Goal: Navigation & Orientation: Find specific page/section

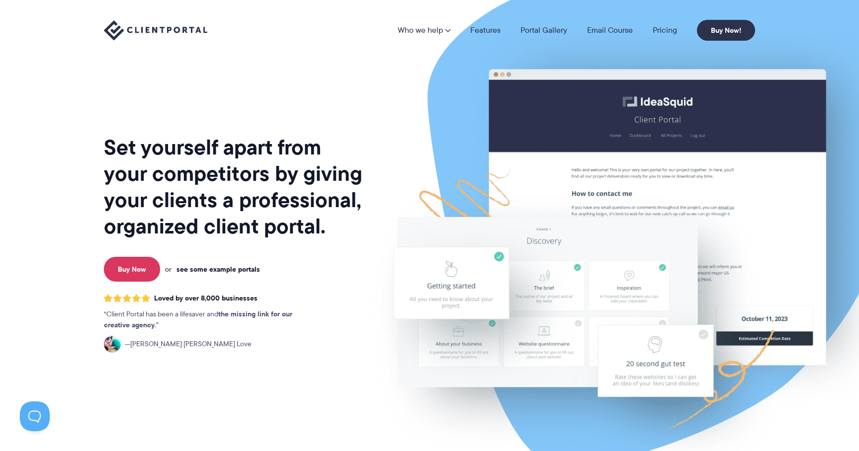
click at [225, 270] on link "see some example portals" at bounding box center [218, 269] width 84 height 9
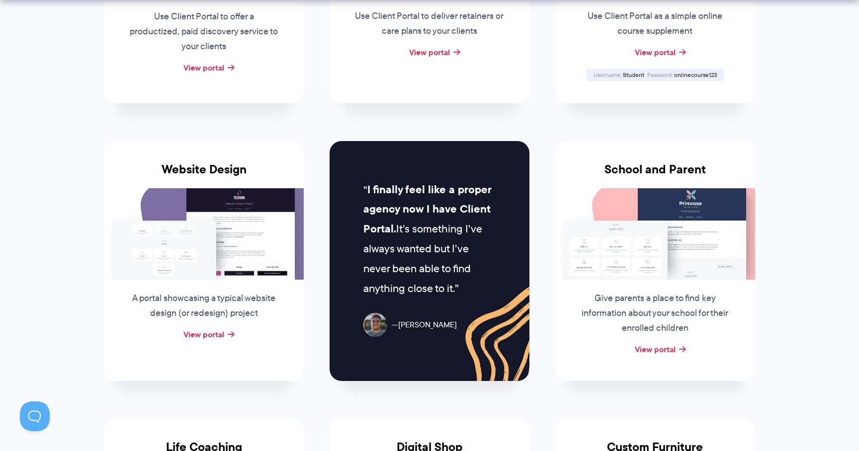
scroll to position [370, 0]
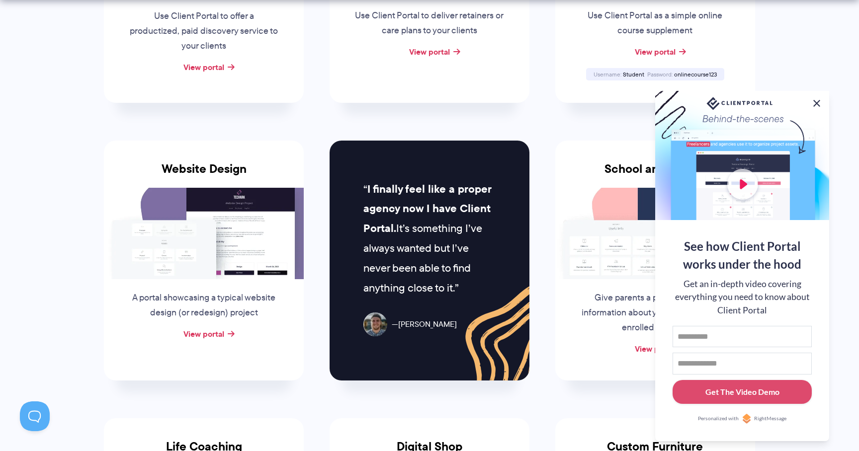
click at [820, 103] on button at bounding box center [817, 103] width 12 height 12
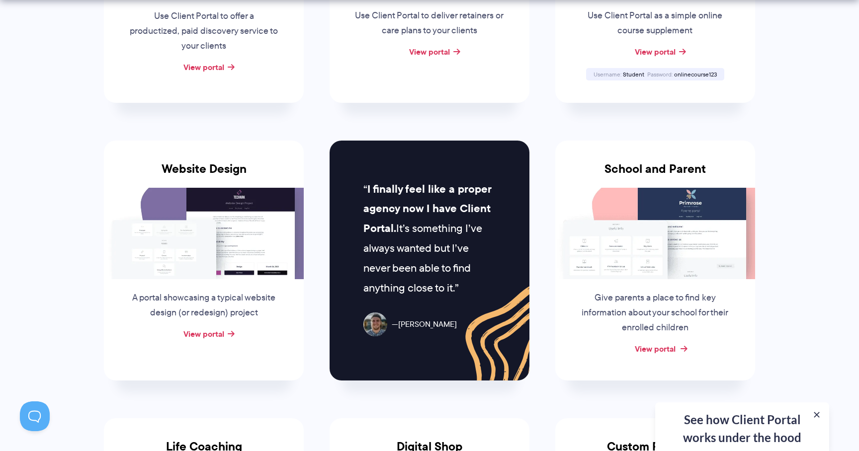
click at [666, 347] on link "View portal" at bounding box center [655, 349] width 41 height 12
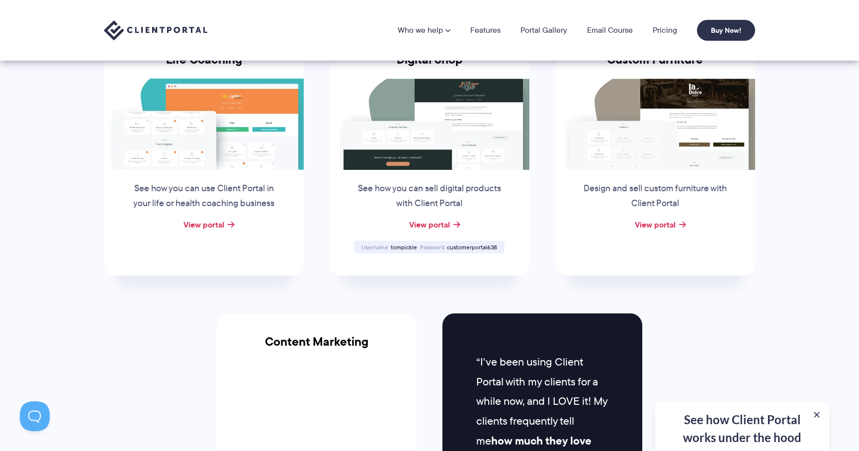
scroll to position [757, 0]
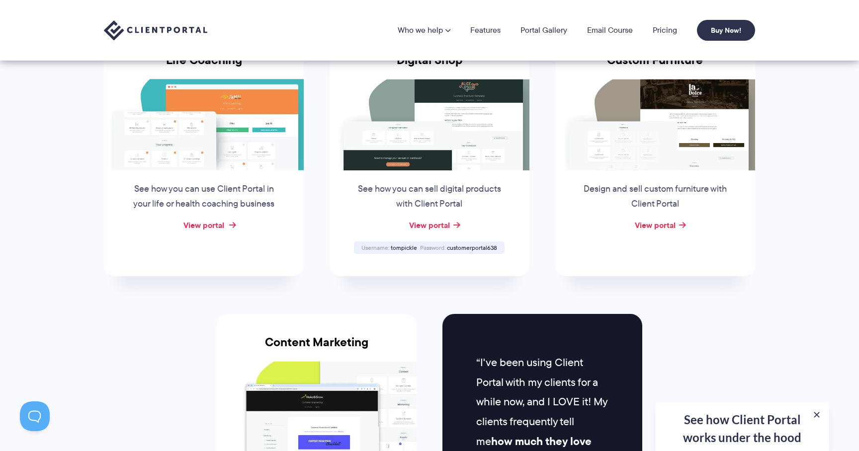
click at [213, 225] on link "View portal" at bounding box center [203, 225] width 41 height 12
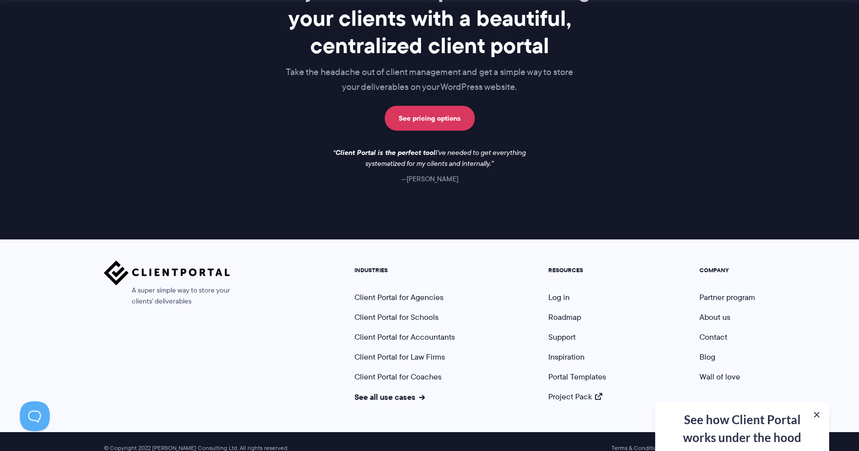
scroll to position [1446, 0]
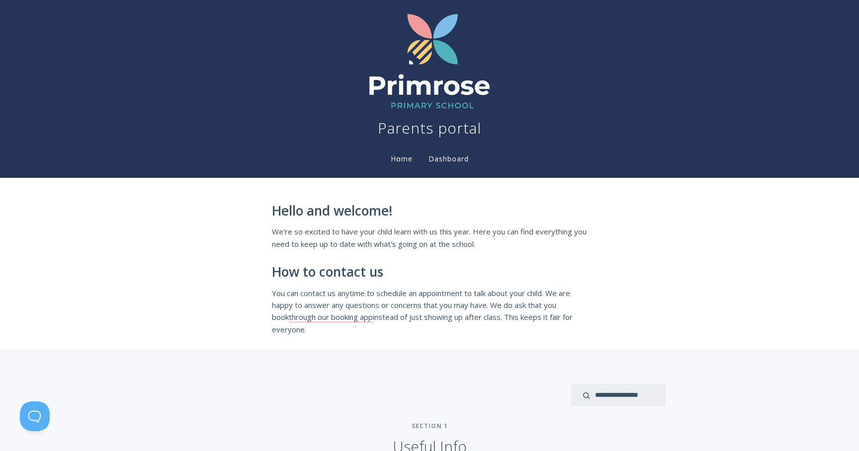
click at [453, 158] on link "Dashboard" at bounding box center [449, 159] width 44 height 11
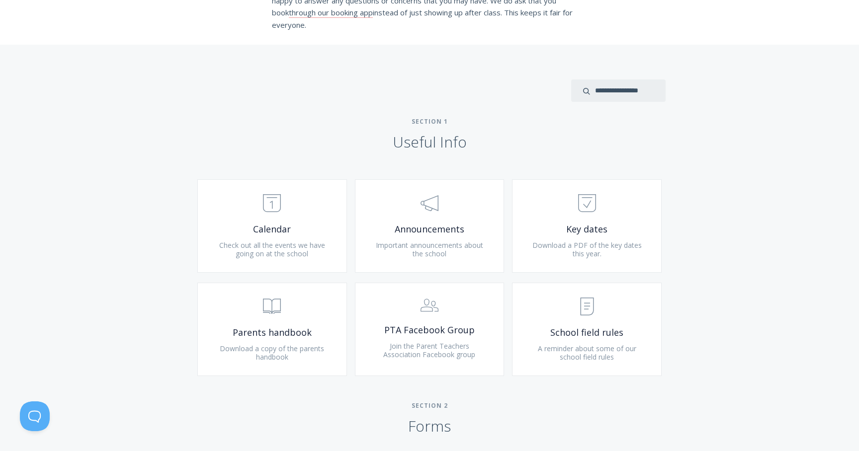
scroll to position [311, 0]
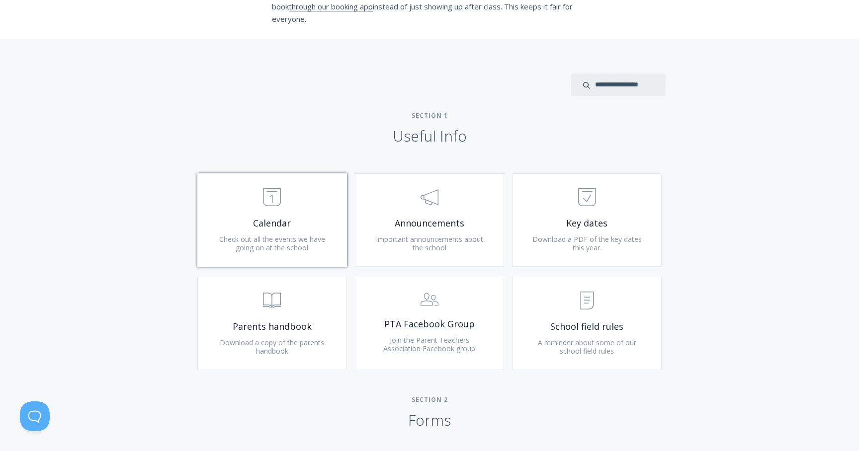
click at [277, 216] on link ".st0{fill:none;stroke:#000000;stroke-width:2;stroke-miterlimit:10;} Untitled-18…" at bounding box center [272, 219] width 150 height 93
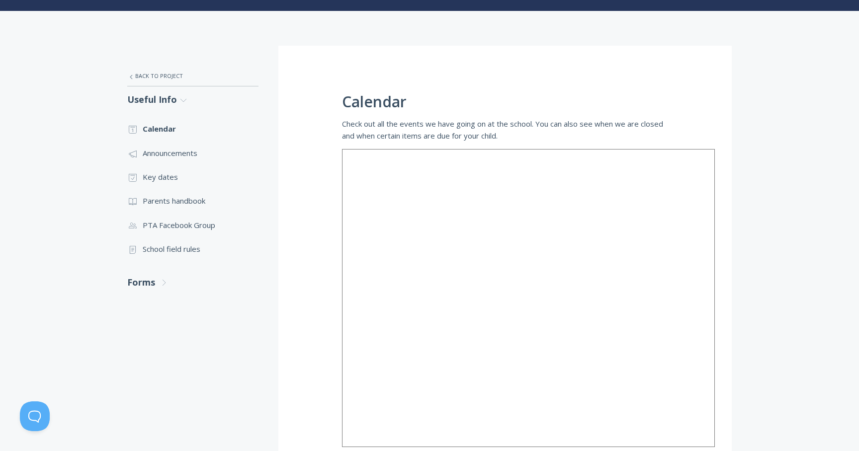
scroll to position [85, 0]
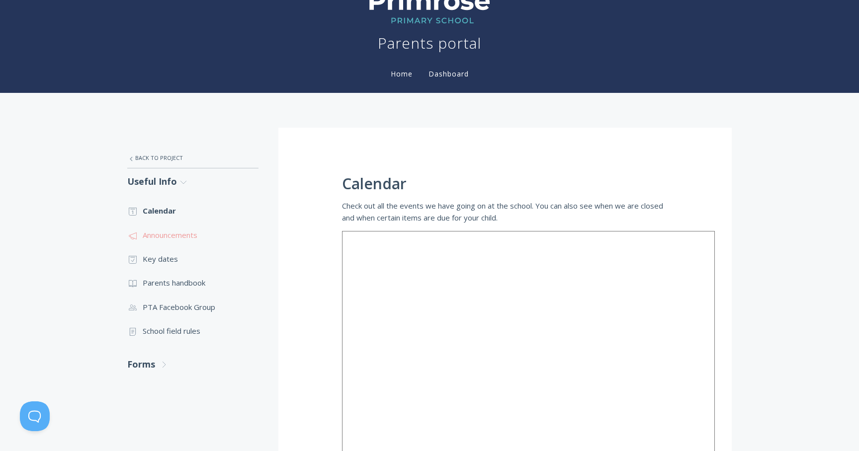
click at [174, 237] on link ".st0{fill:none;stroke:#000000;stroke-width:2;stroke-miterlimit:10;} 3. Communic…" at bounding box center [192, 235] width 131 height 24
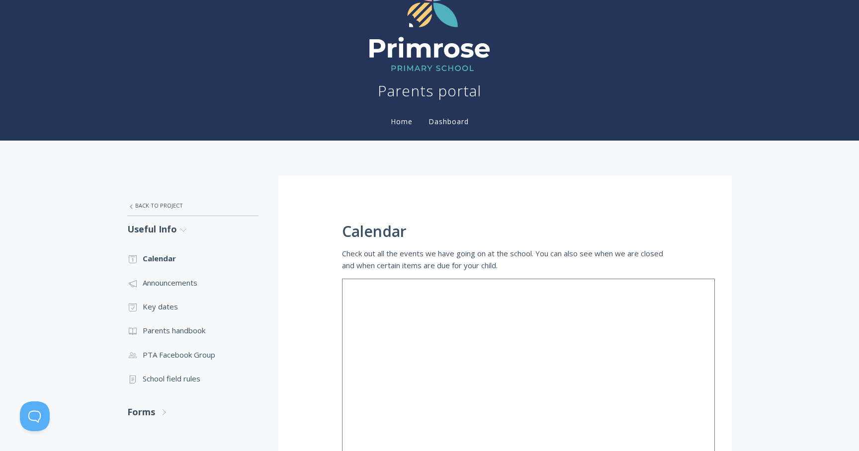
scroll to position [24, 0]
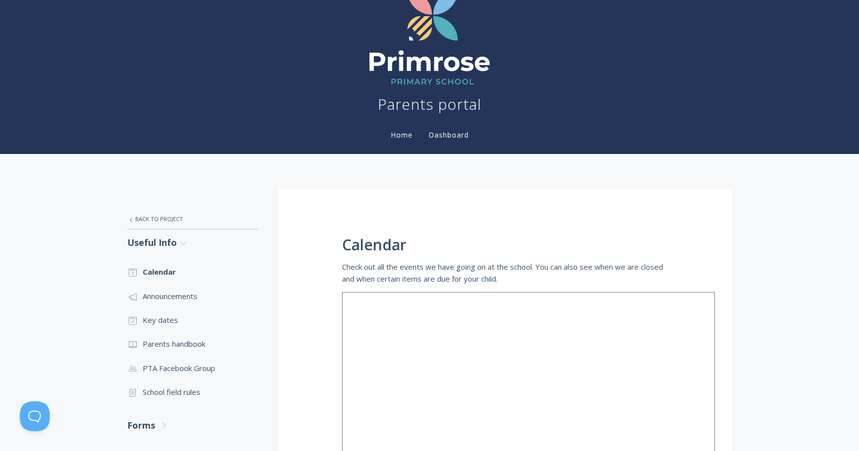
click at [456, 135] on link "Dashboard" at bounding box center [449, 134] width 44 height 9
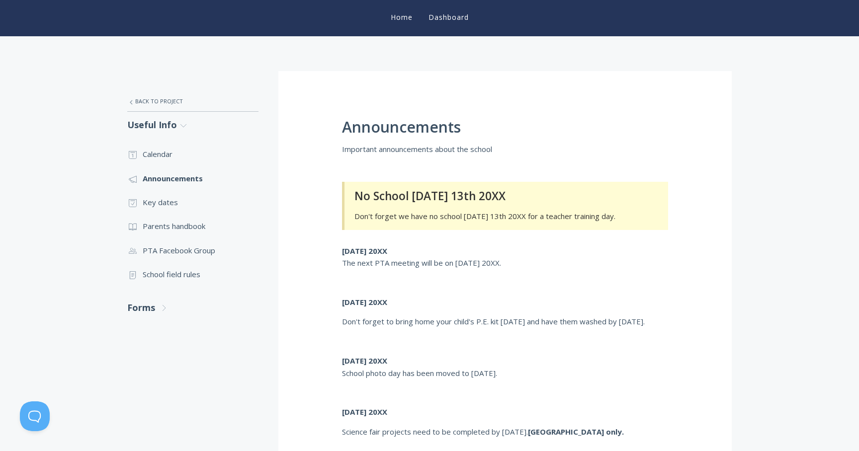
scroll to position [145, 0]
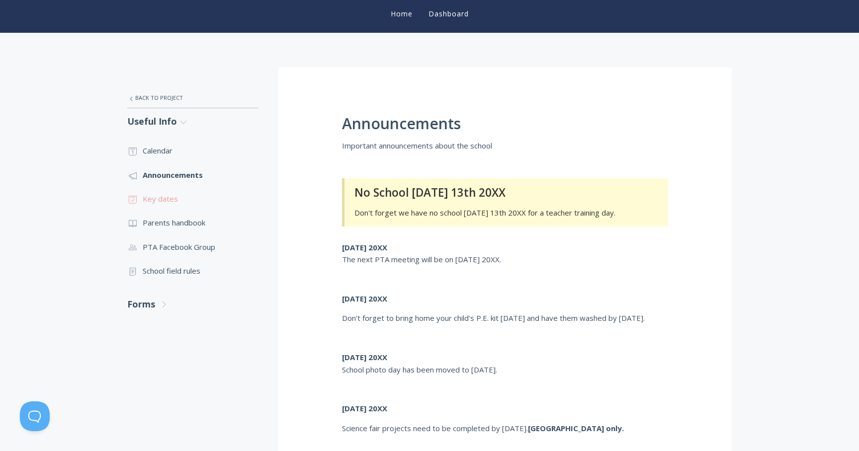
click at [162, 197] on link ".st0{fill:none;stroke:#000000;stroke-width:2;stroke-miterlimit:10;} Untitled-18…" at bounding box center [192, 199] width 131 height 24
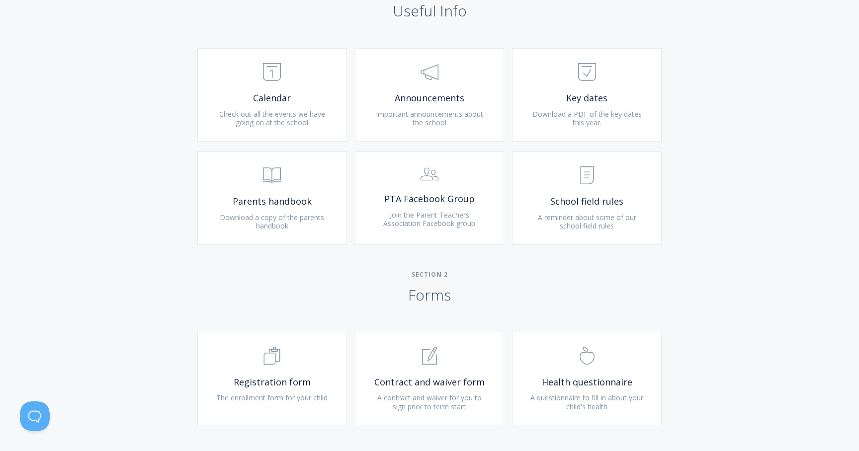
scroll to position [439, 0]
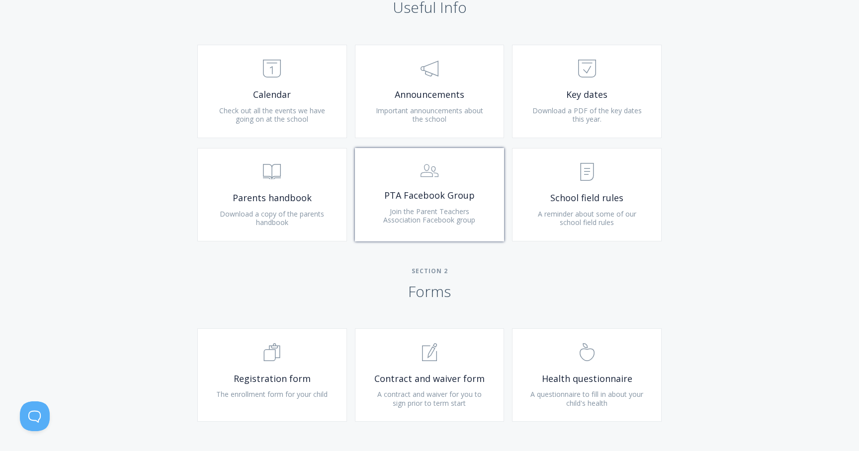
click at [408, 202] on link ".st0{fill:none;stroke:#000000;stroke-width:2;stroke-miterlimit:10;} 3. Communic…" at bounding box center [430, 194] width 150 height 93
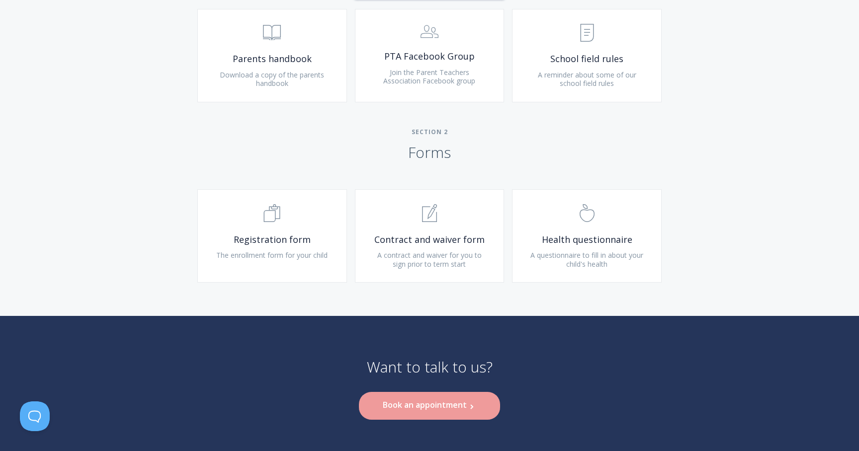
scroll to position [585, 0]
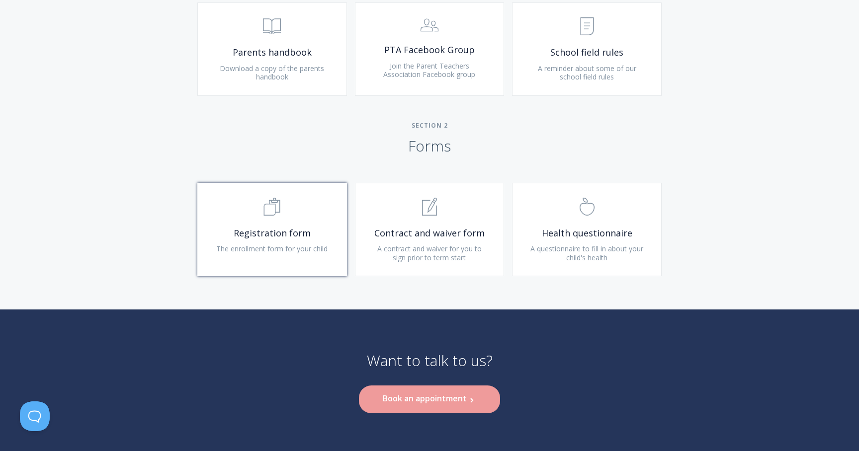
click at [251, 241] on link ".st0{fill:none;stroke:#000000;stroke-width:2;stroke-miterlimit:10;} Untitled-16…" at bounding box center [272, 229] width 150 height 93
